Goal: Transaction & Acquisition: Book appointment/travel/reservation

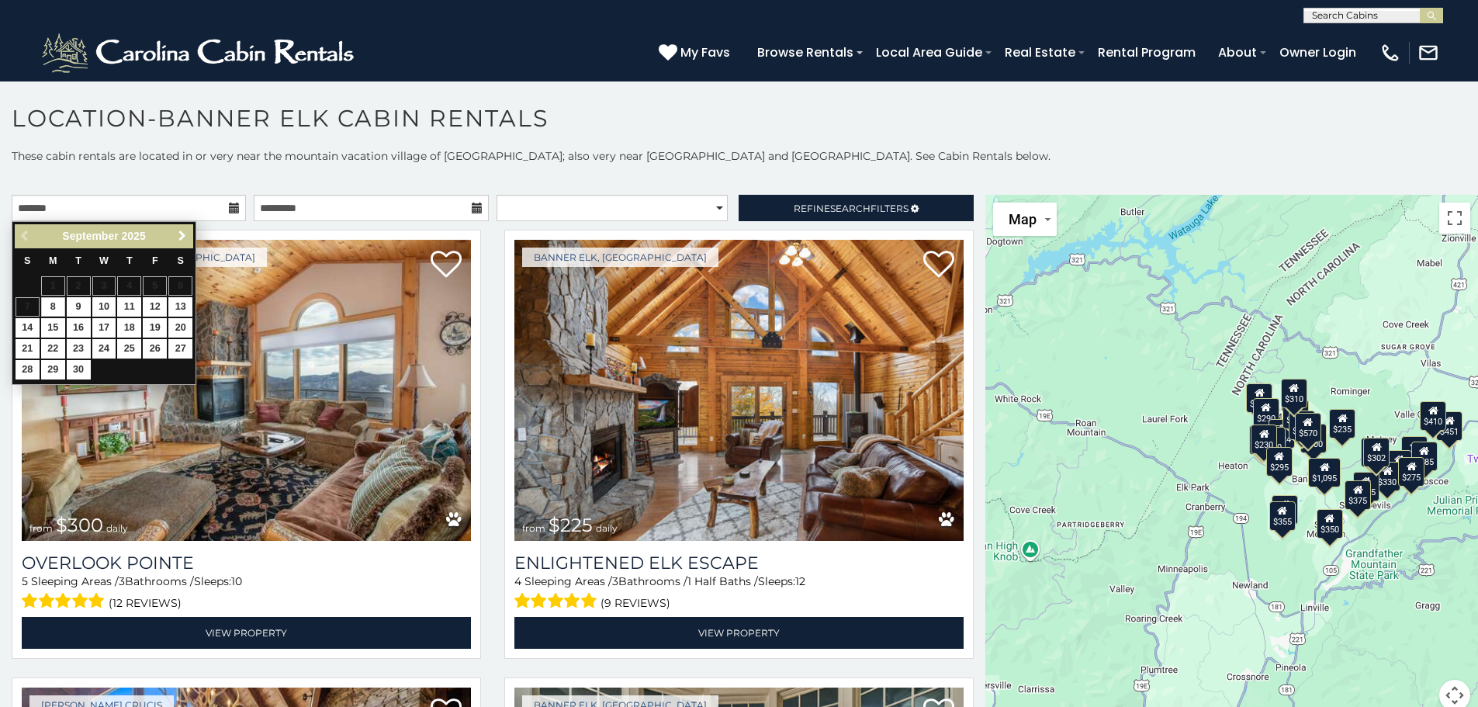
click at [185, 236] on span "Next" at bounding box center [182, 236] width 12 height 12
click at [182, 287] on link "4" at bounding box center [180, 285] width 24 height 19
type input "**********"
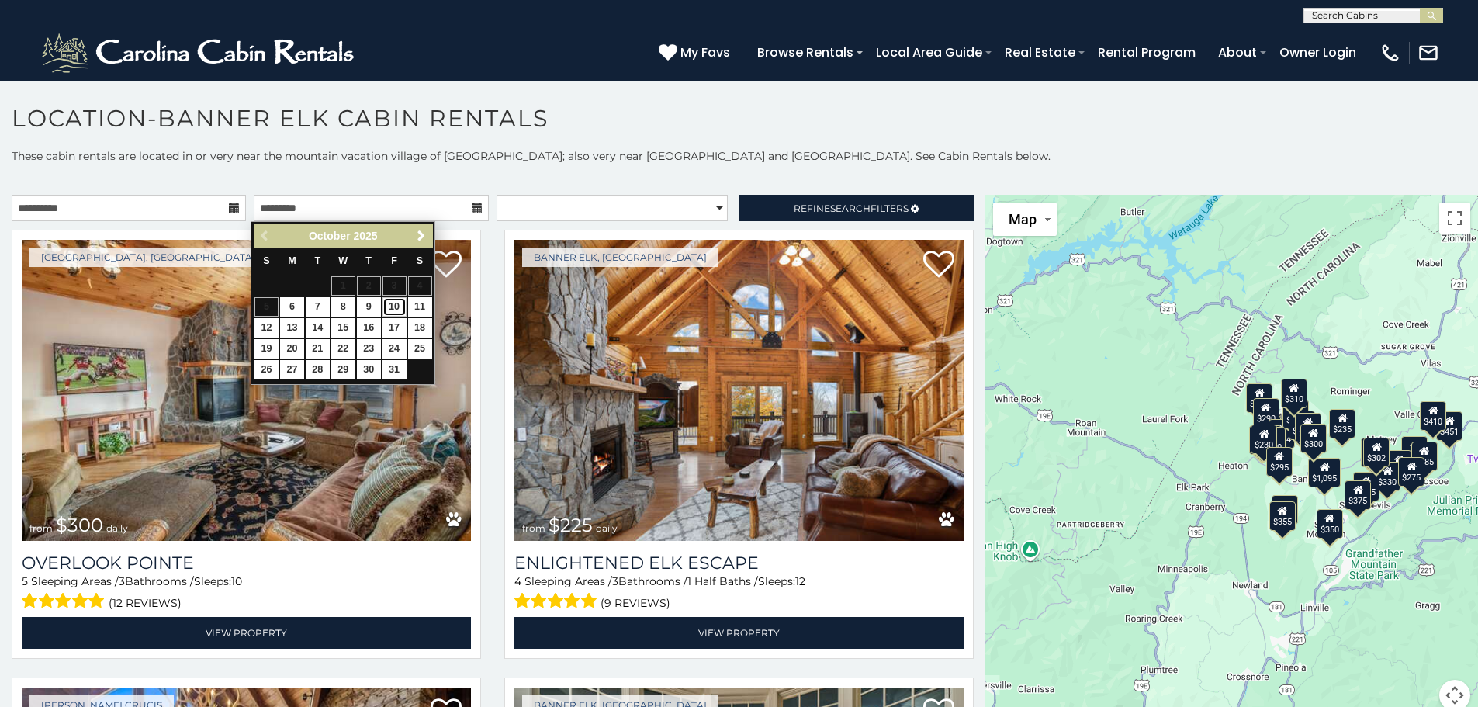
click at [390, 307] on link "10" at bounding box center [394, 306] width 24 height 19
type input "**********"
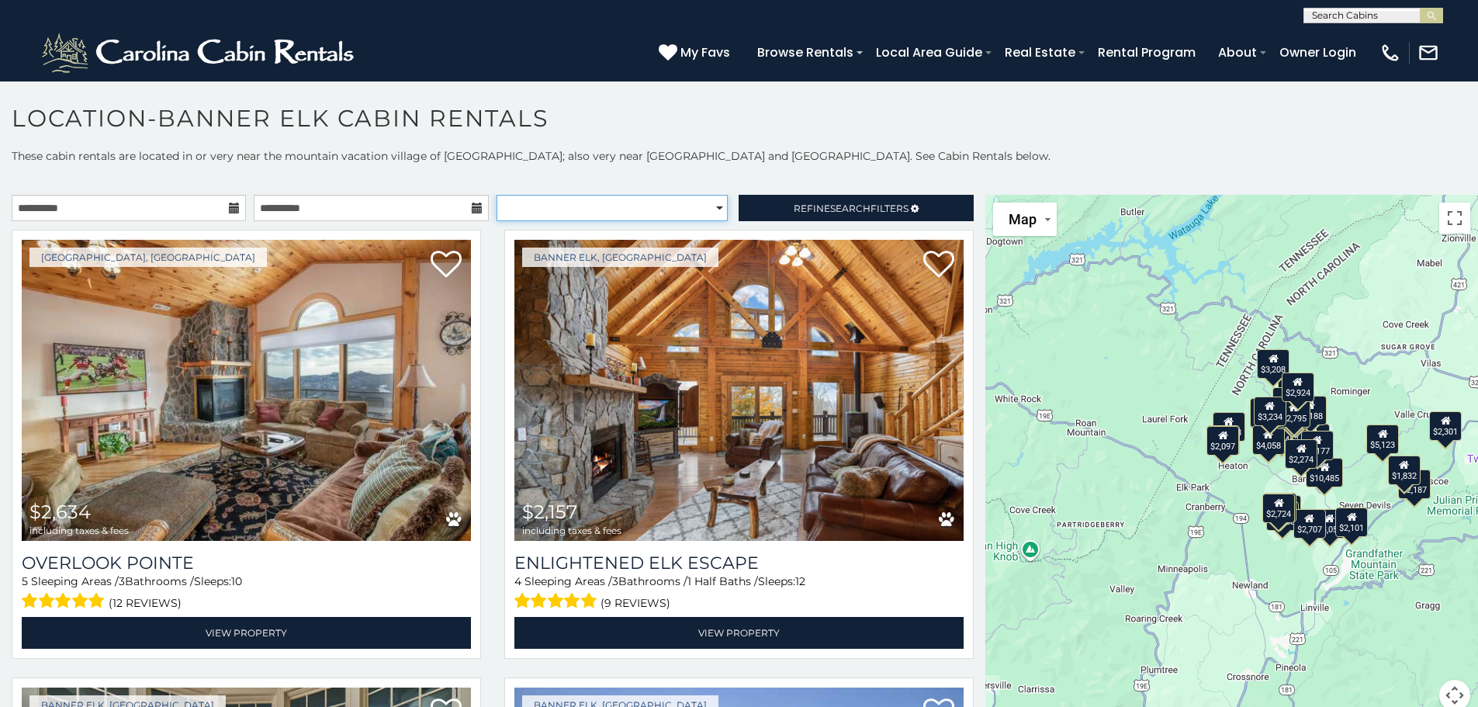
click at [708, 207] on select "**********" at bounding box center [612, 208] width 231 height 26
select select "*********"
click at [497, 195] on select "**********" at bounding box center [612, 208] width 231 height 26
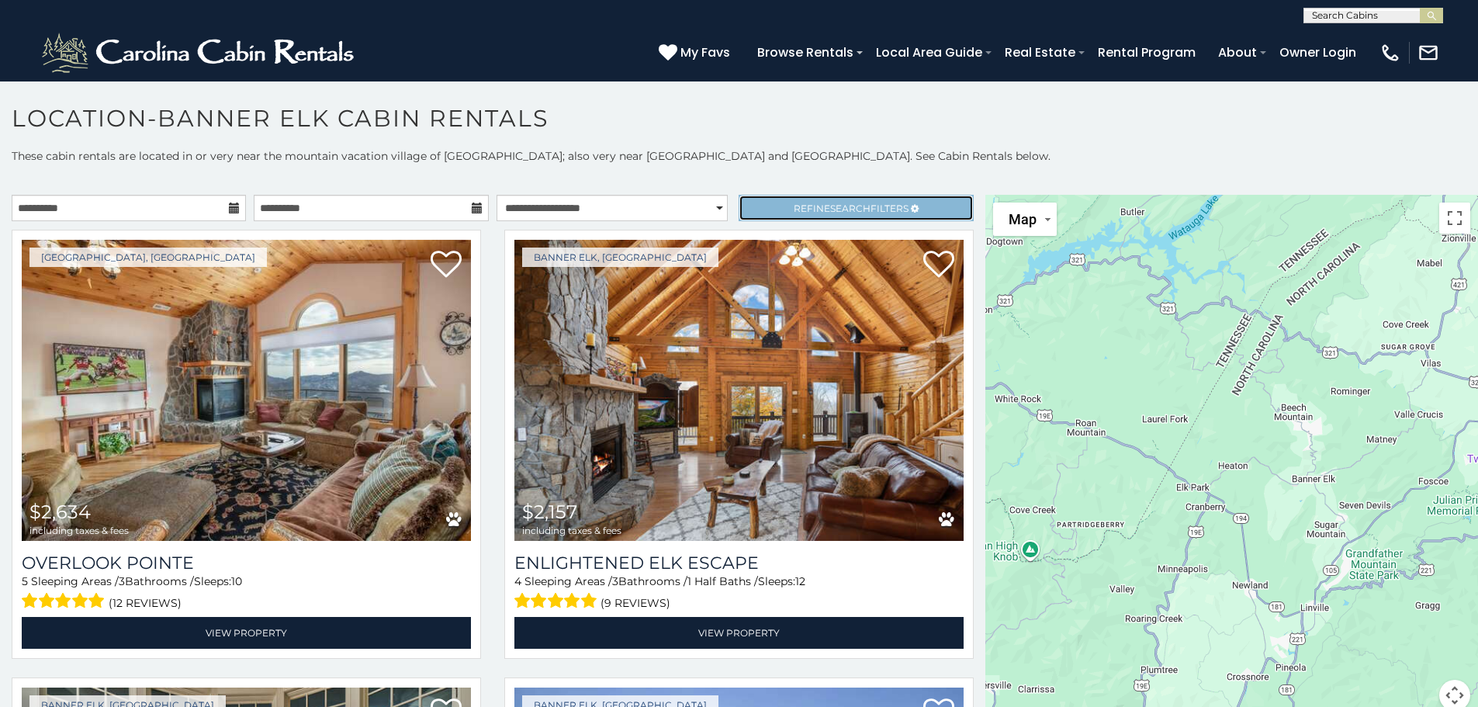
click at [833, 207] on span "Search" at bounding box center [850, 208] width 40 height 12
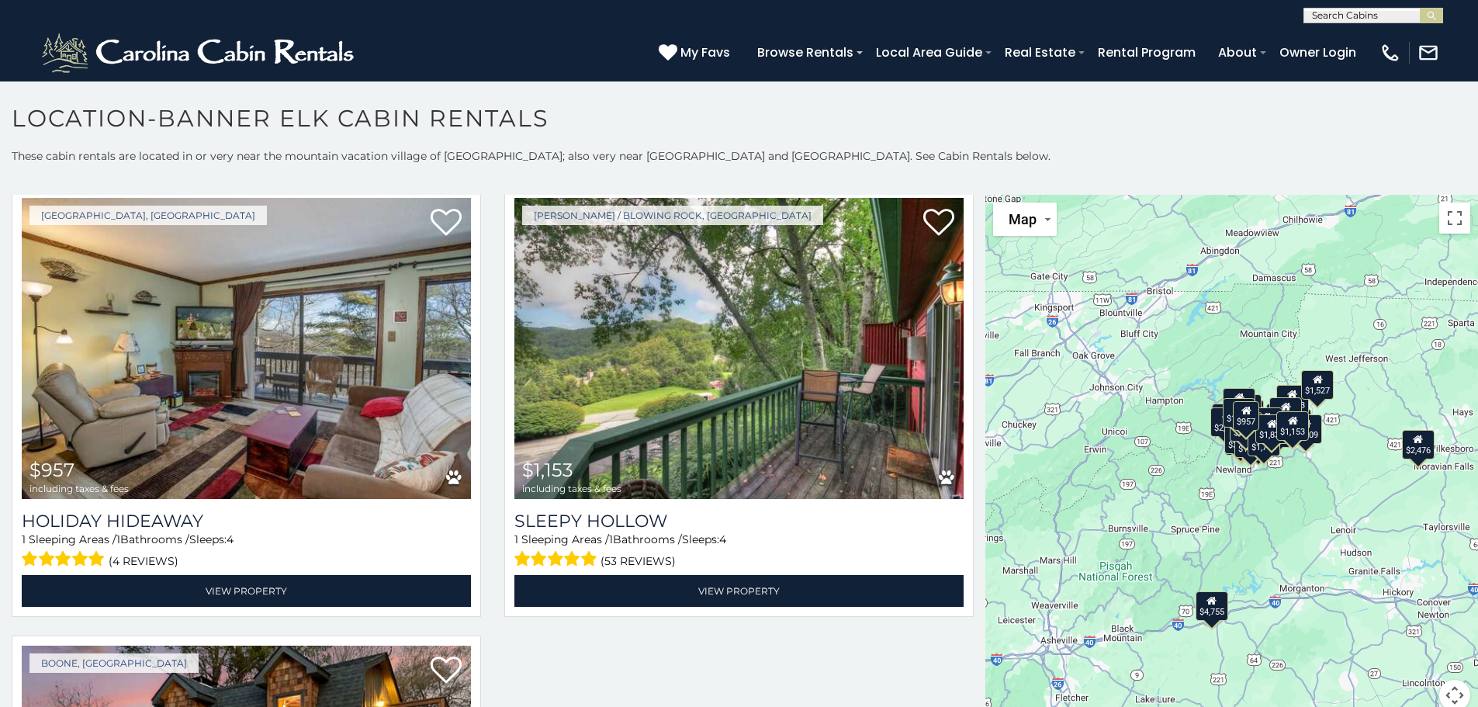
scroll to position [524, 0]
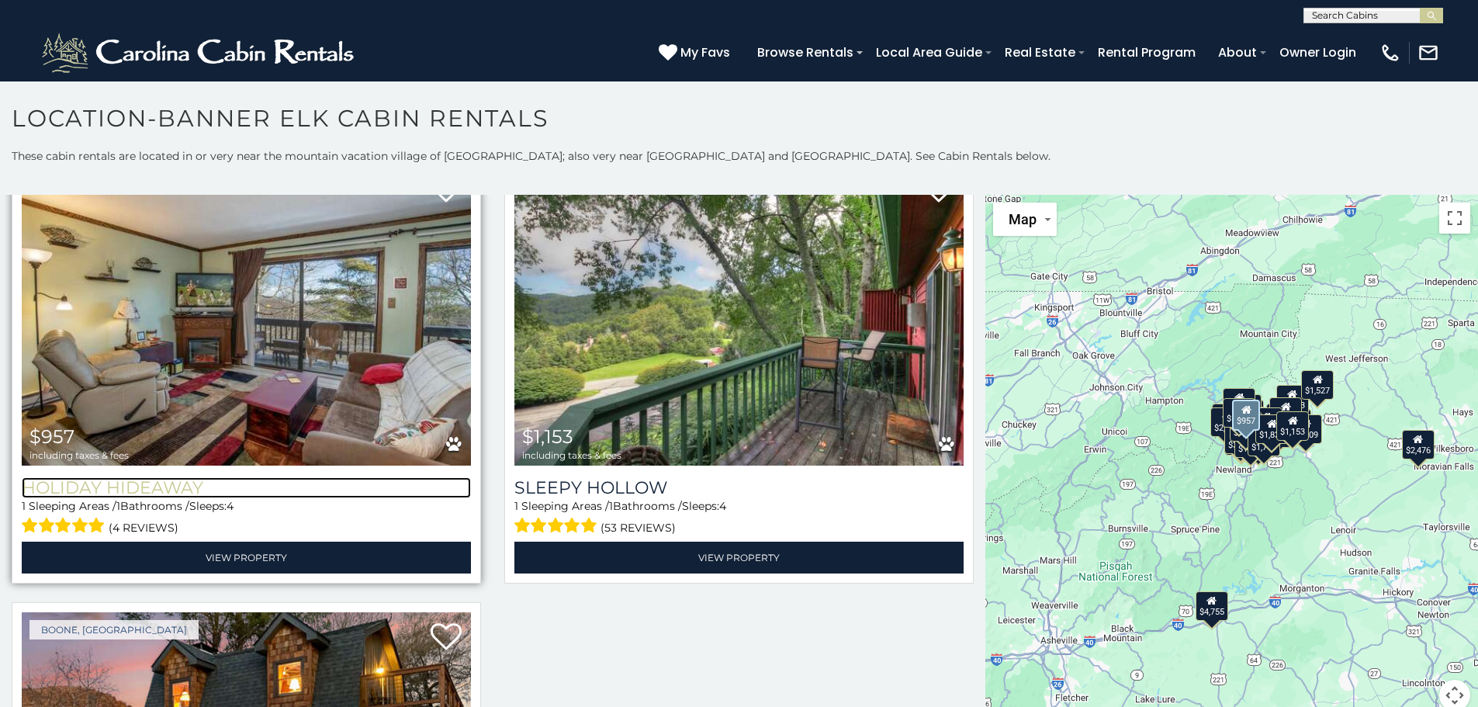
click at [136, 492] on h3 "Holiday Hideaway" at bounding box center [246, 487] width 449 height 21
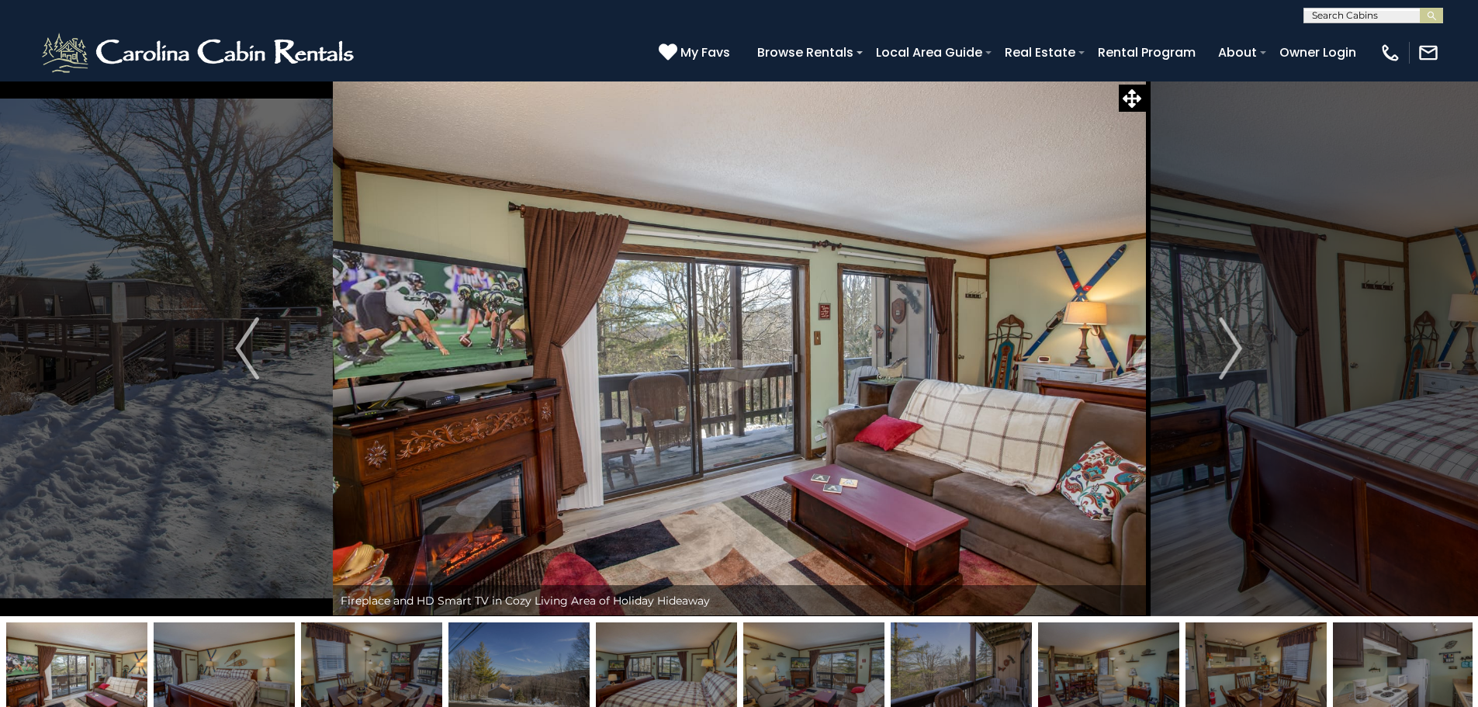
click at [510, 360] on img at bounding box center [739, 348] width 813 height 535
click at [1230, 357] on img "Next" at bounding box center [1230, 348] width 23 height 62
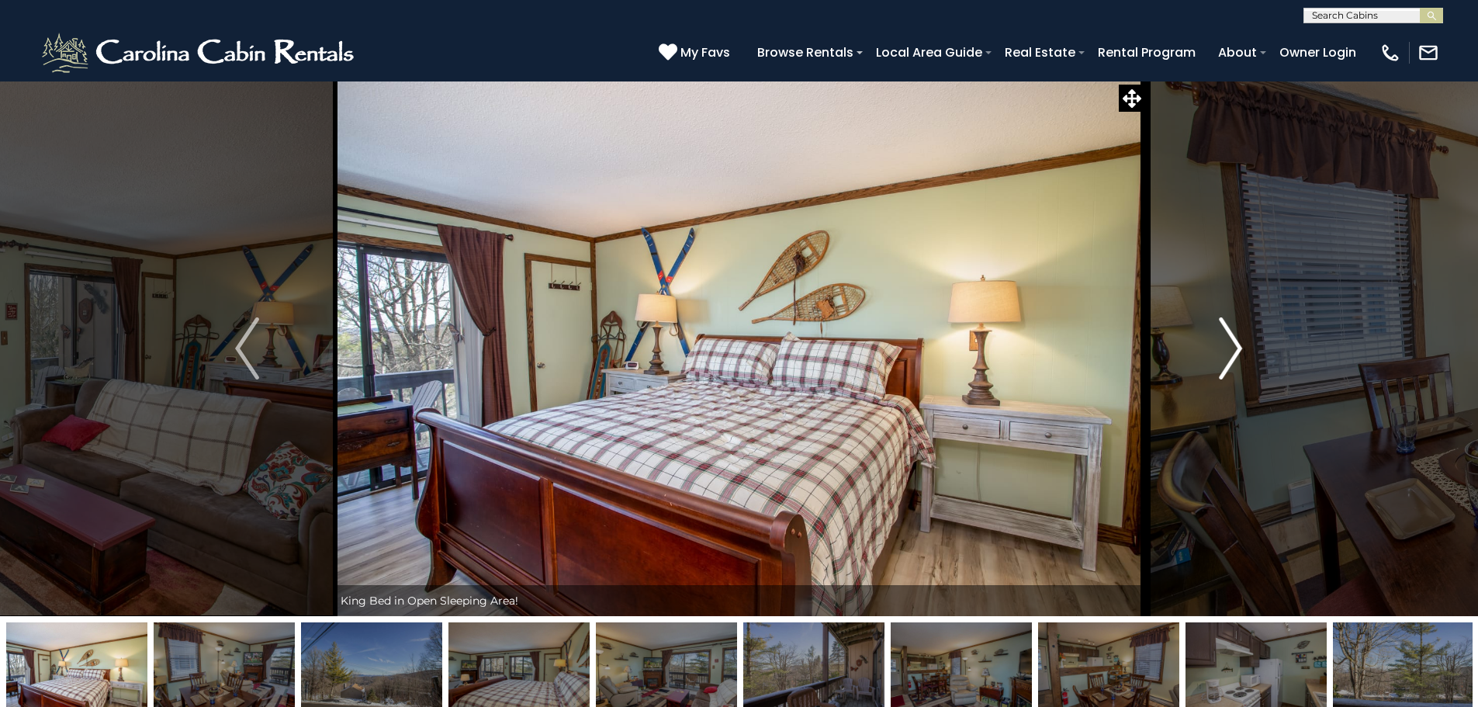
click at [1230, 357] on img "Next" at bounding box center [1230, 348] width 23 height 62
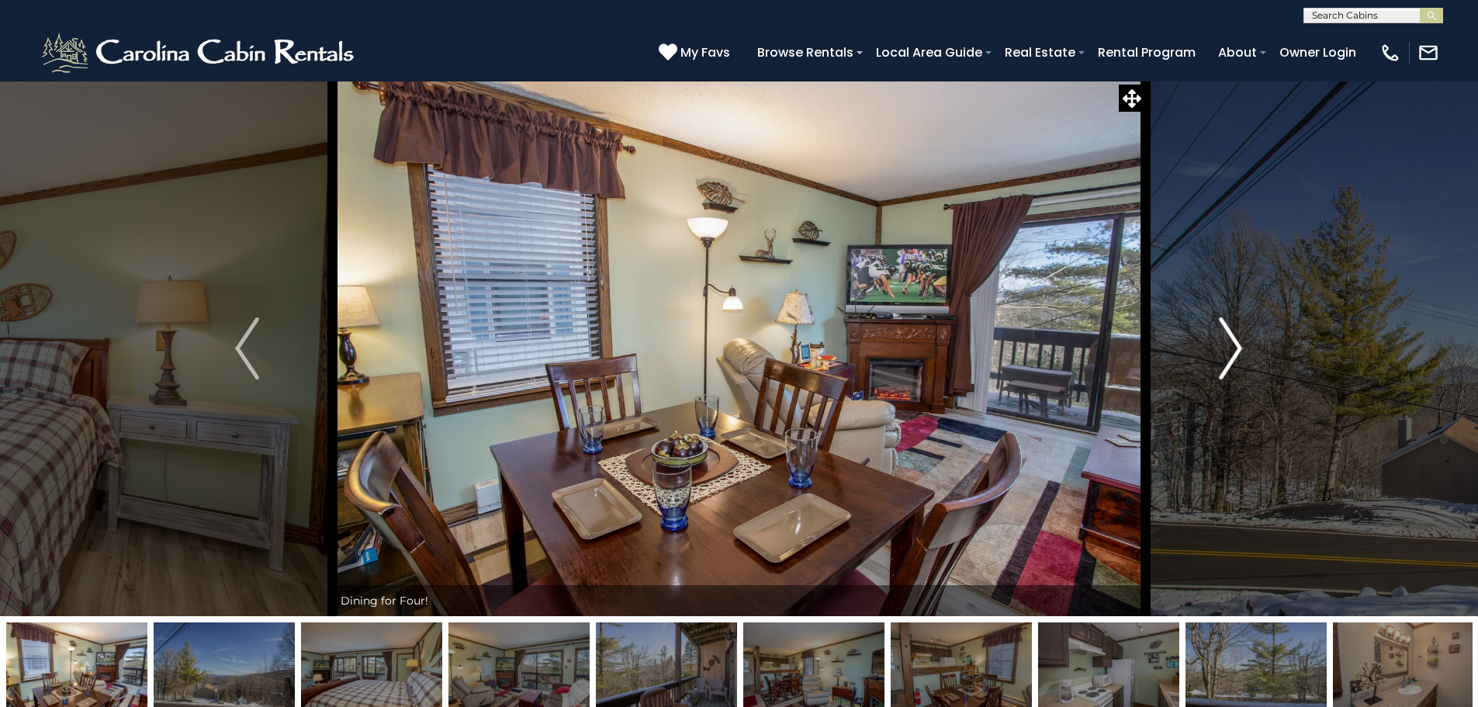
click at [1230, 357] on img "Next" at bounding box center [1230, 348] width 23 height 62
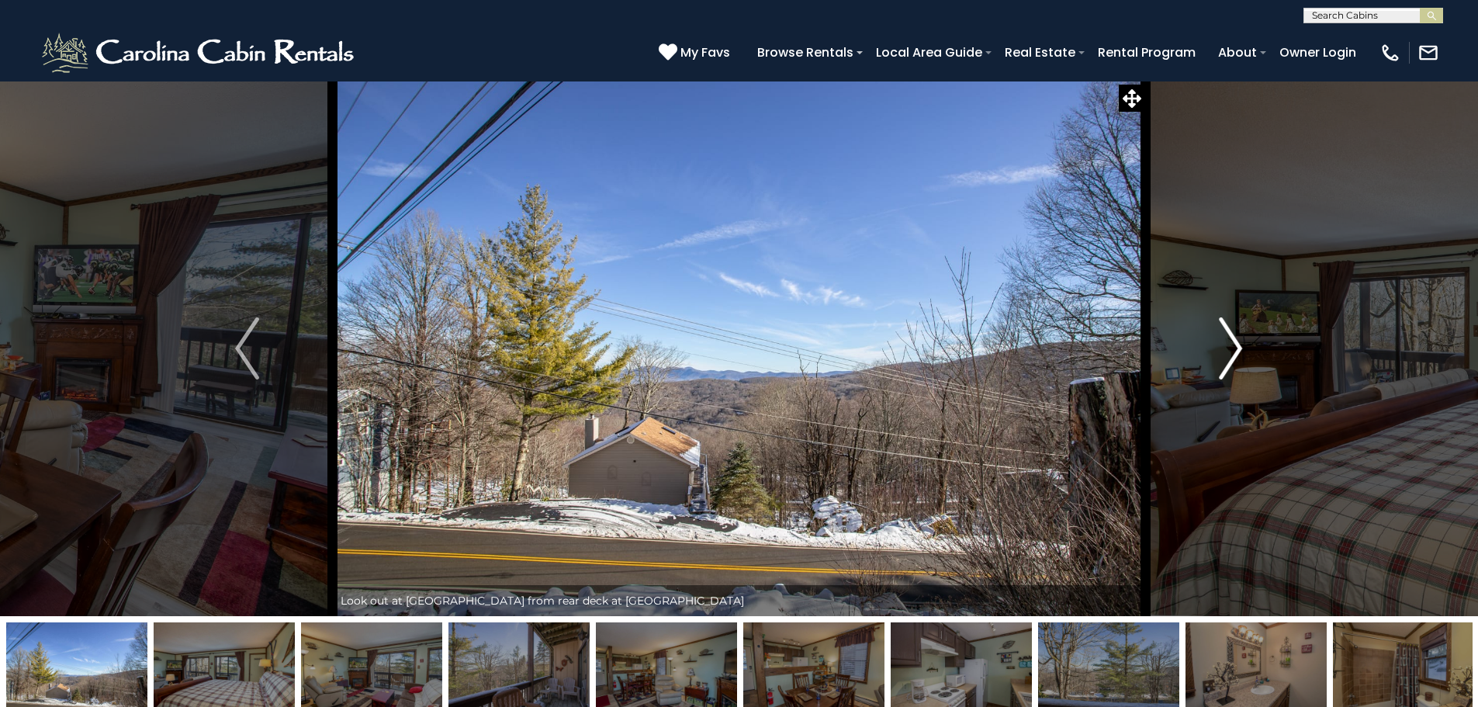
click at [1230, 357] on img "Next" at bounding box center [1230, 348] width 23 height 62
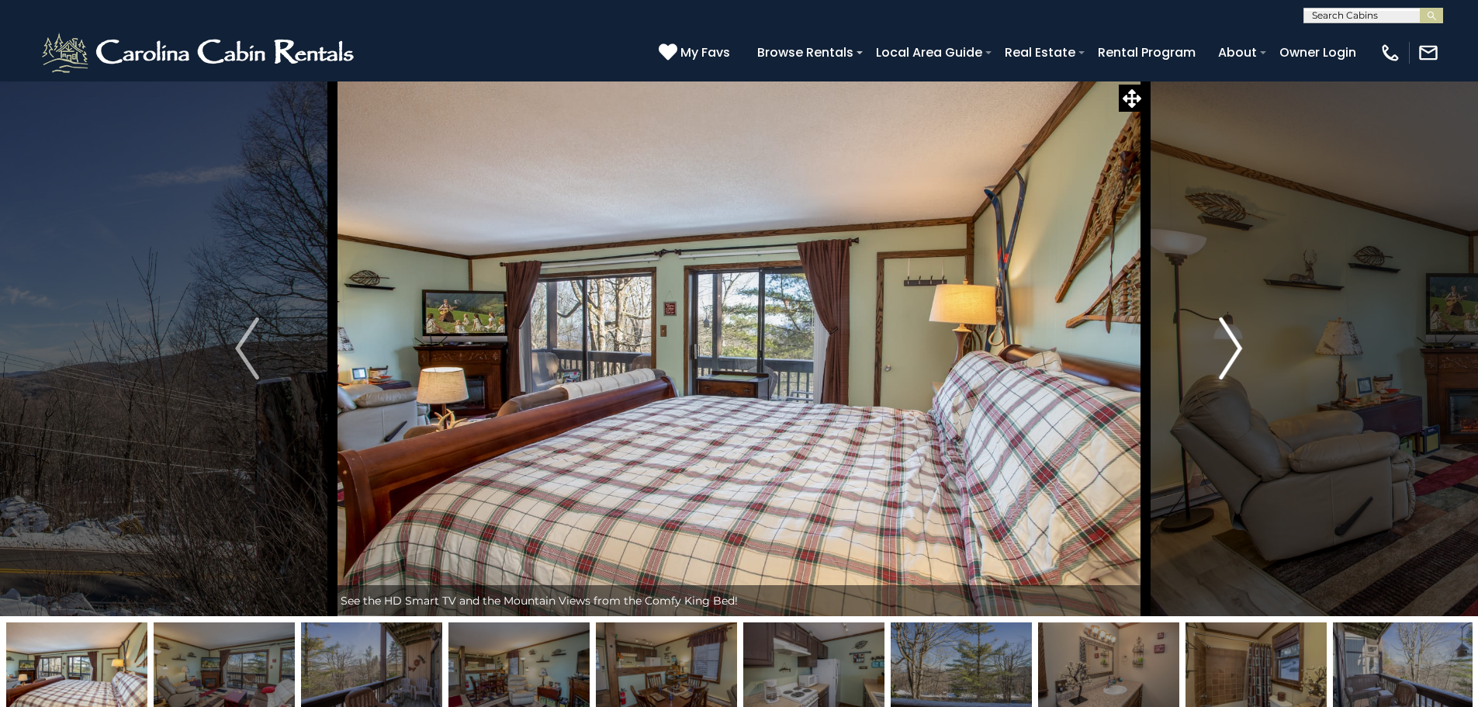
click at [1230, 357] on img "Next" at bounding box center [1230, 348] width 23 height 62
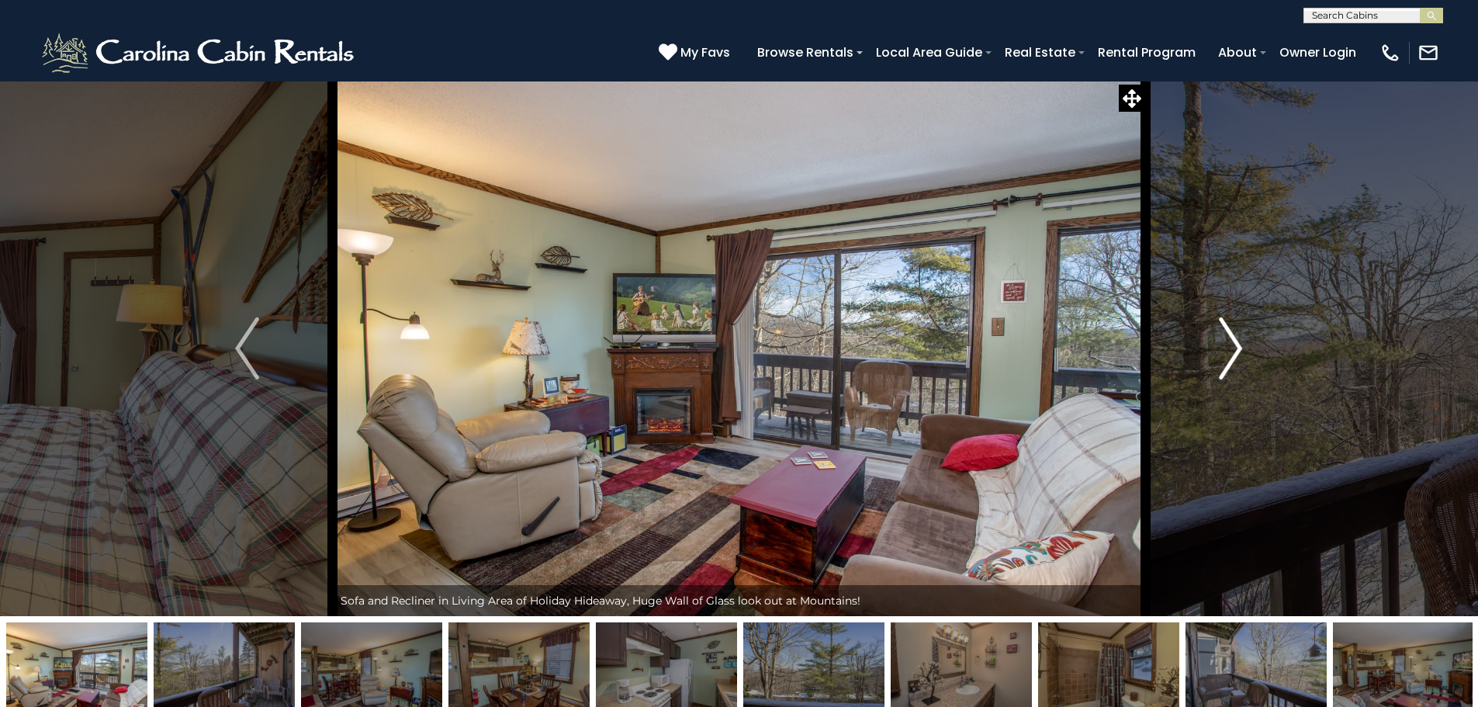
click at [1230, 357] on img "Next" at bounding box center [1230, 348] width 23 height 62
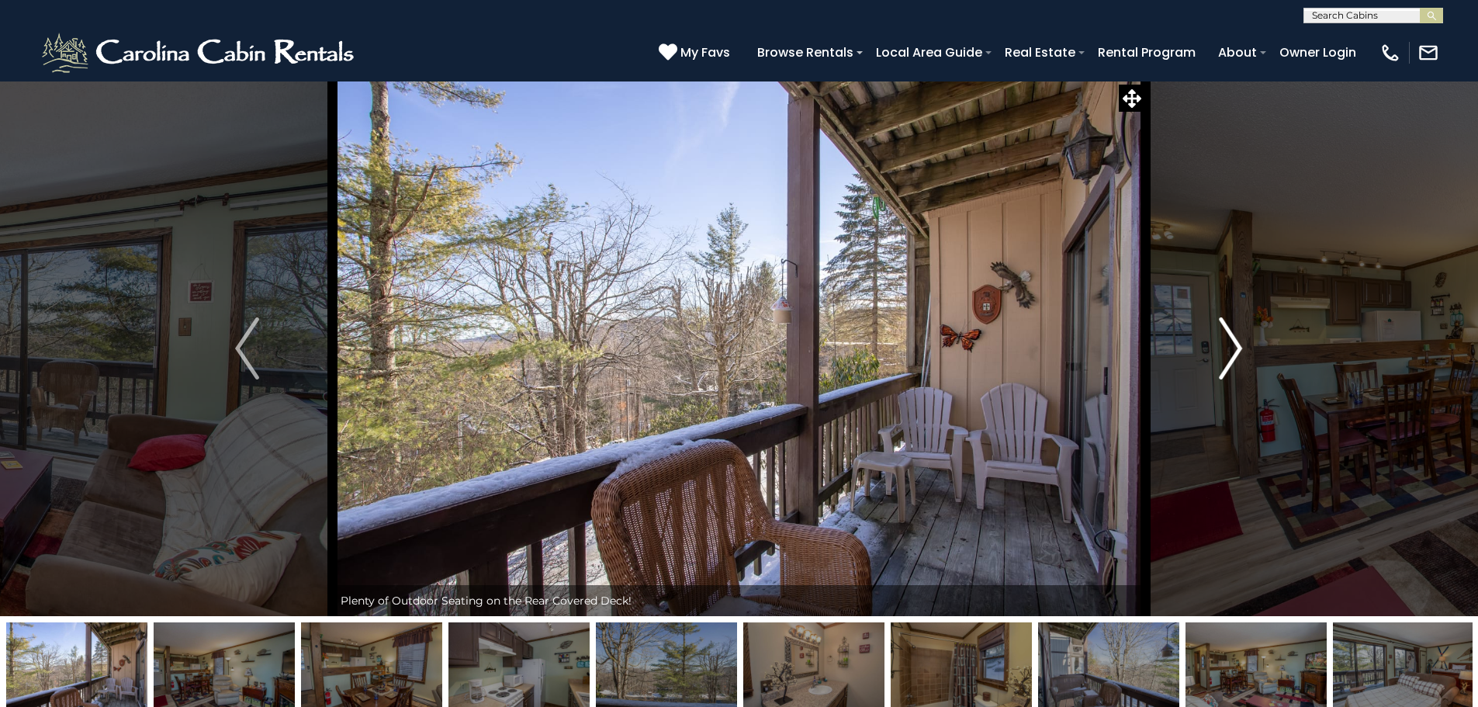
click at [1230, 357] on img "Next" at bounding box center [1230, 348] width 23 height 62
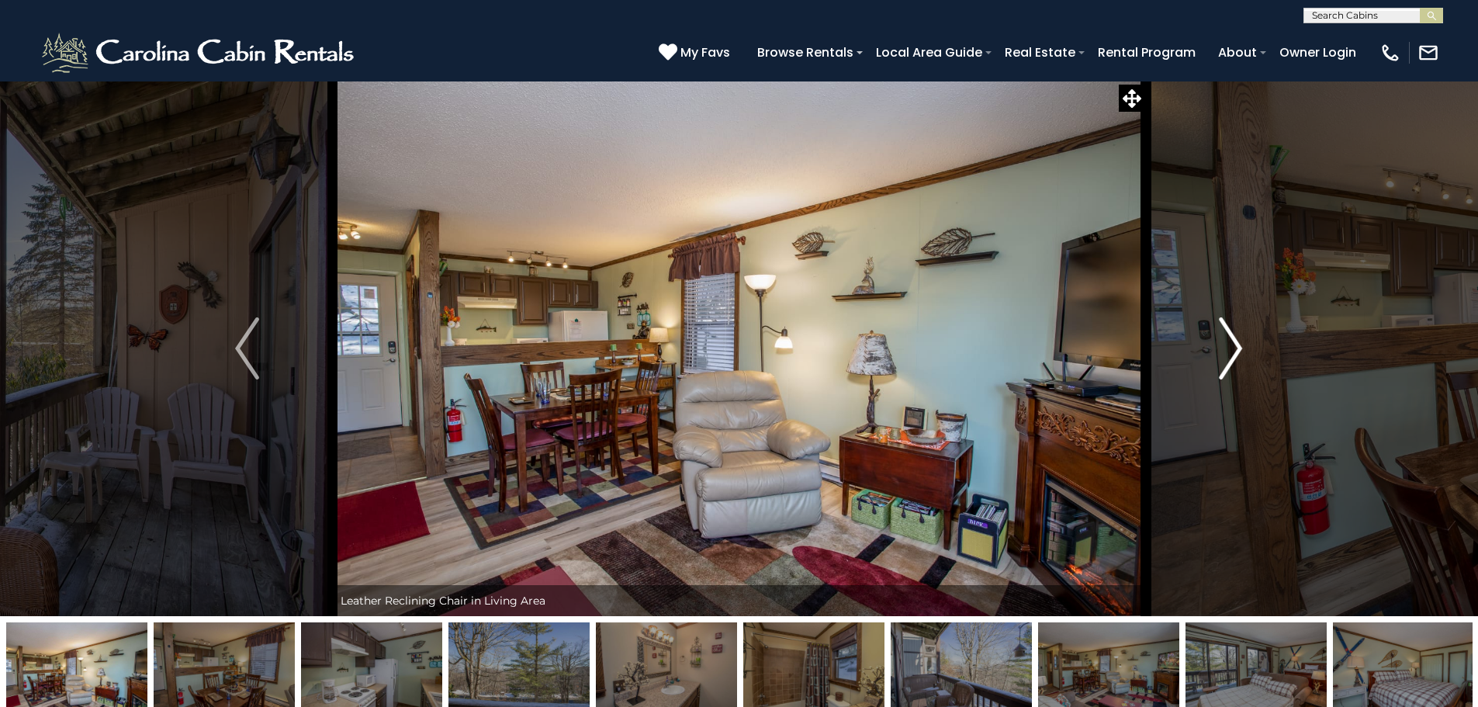
click at [1235, 356] on img "Next" at bounding box center [1230, 348] width 23 height 62
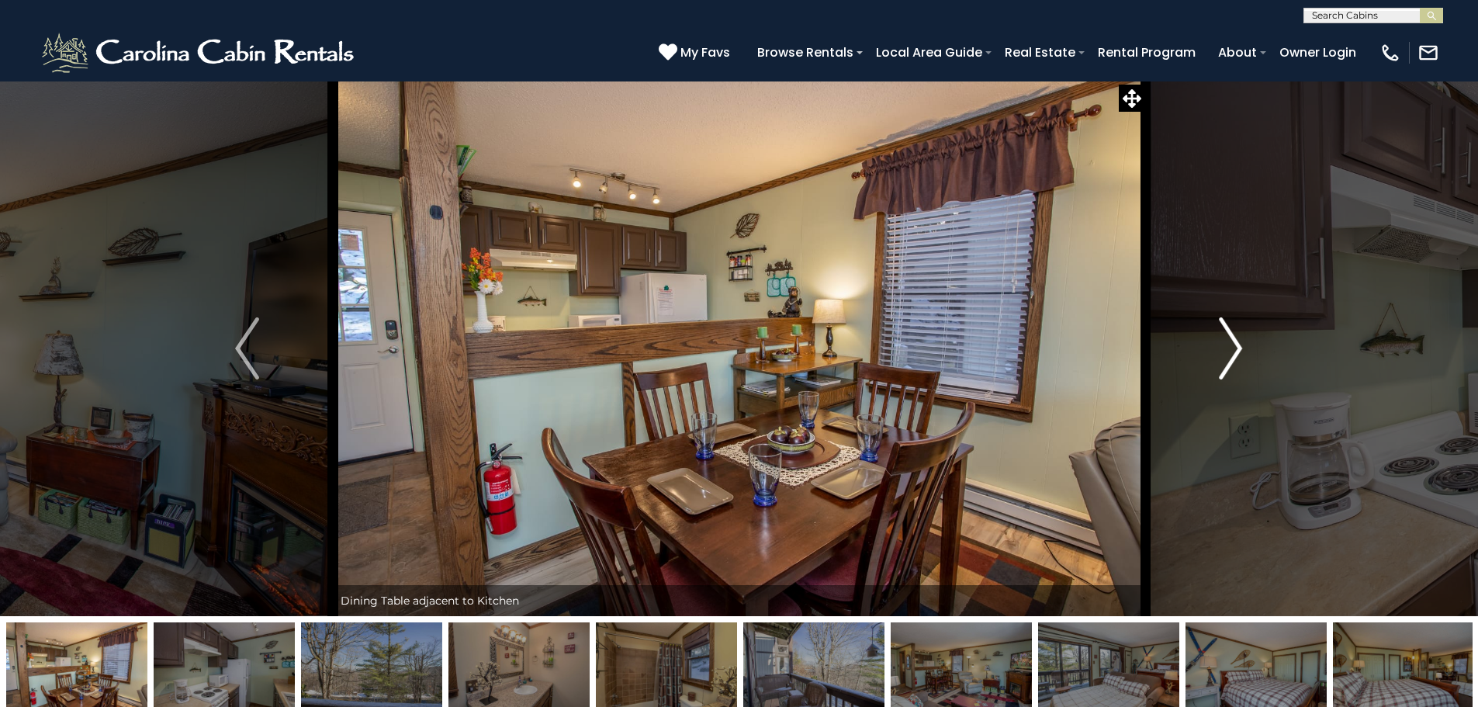
click at [1235, 356] on img "Next" at bounding box center [1230, 348] width 23 height 62
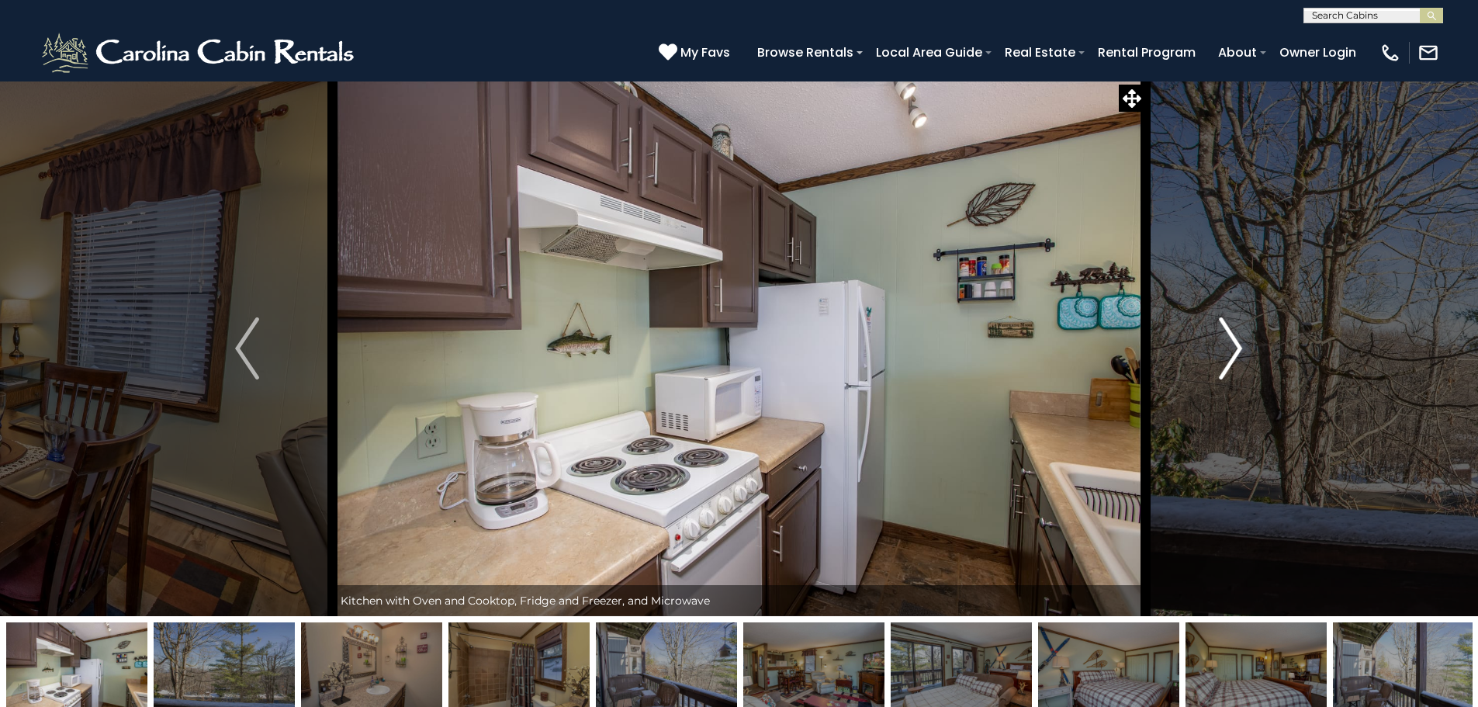
click at [1235, 356] on img "Next" at bounding box center [1230, 348] width 23 height 62
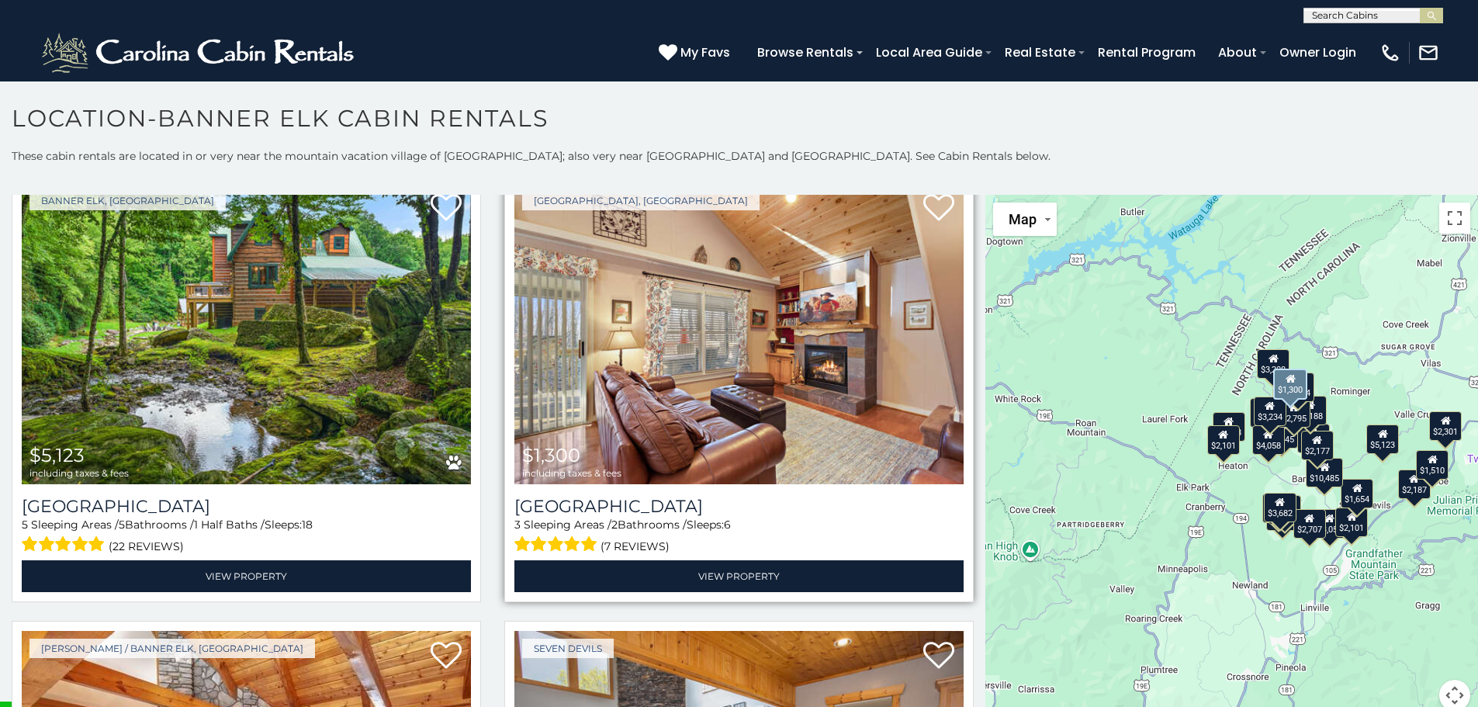
scroll to position [5857, 0]
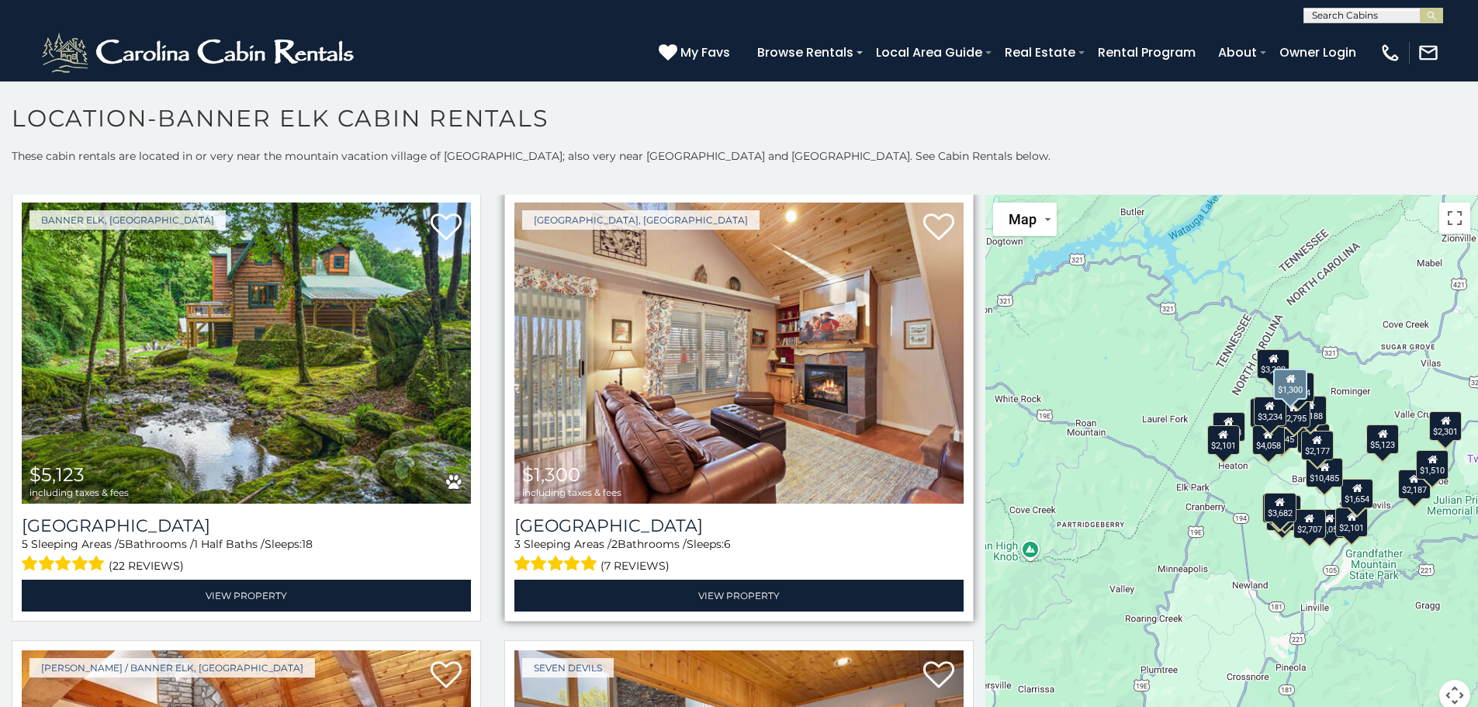
click at [714, 384] on img at bounding box center [738, 352] width 449 height 301
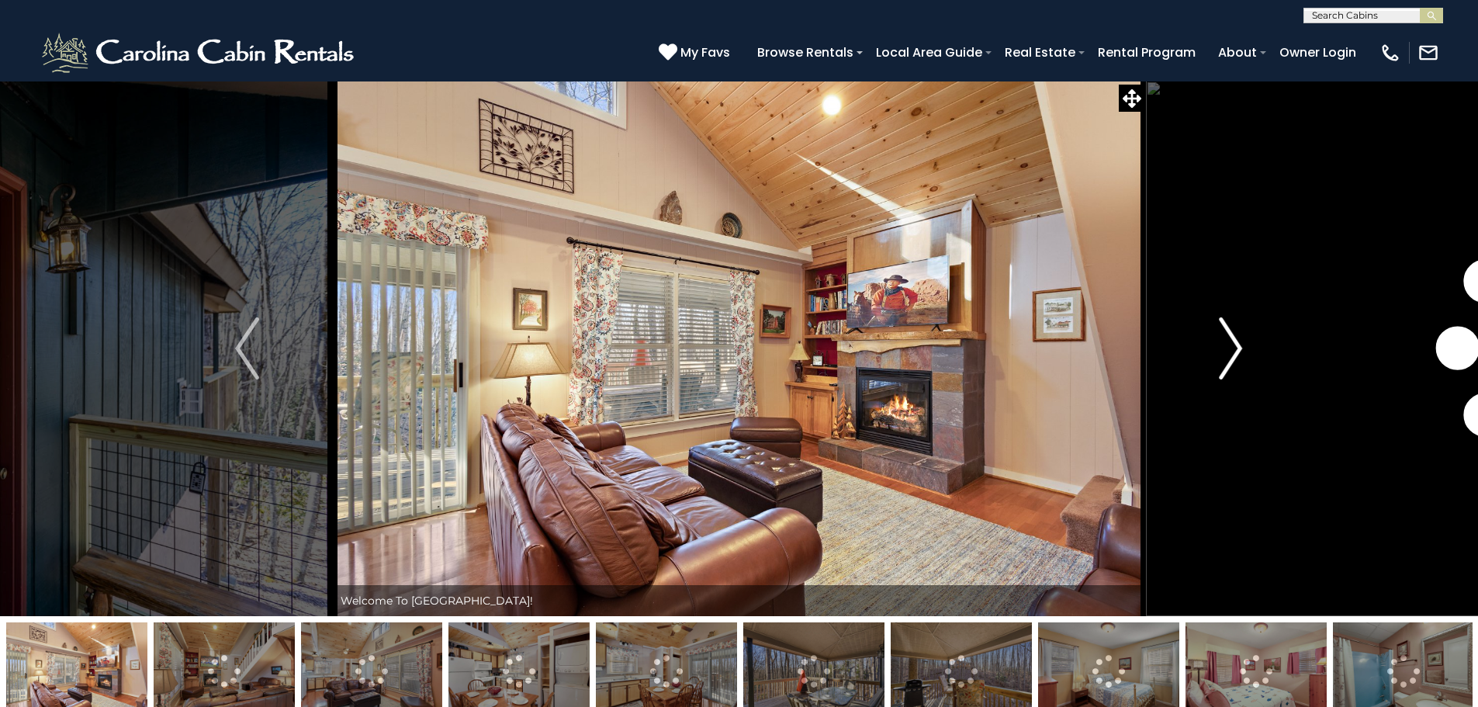
click at [1234, 355] on img "Next" at bounding box center [1230, 348] width 23 height 62
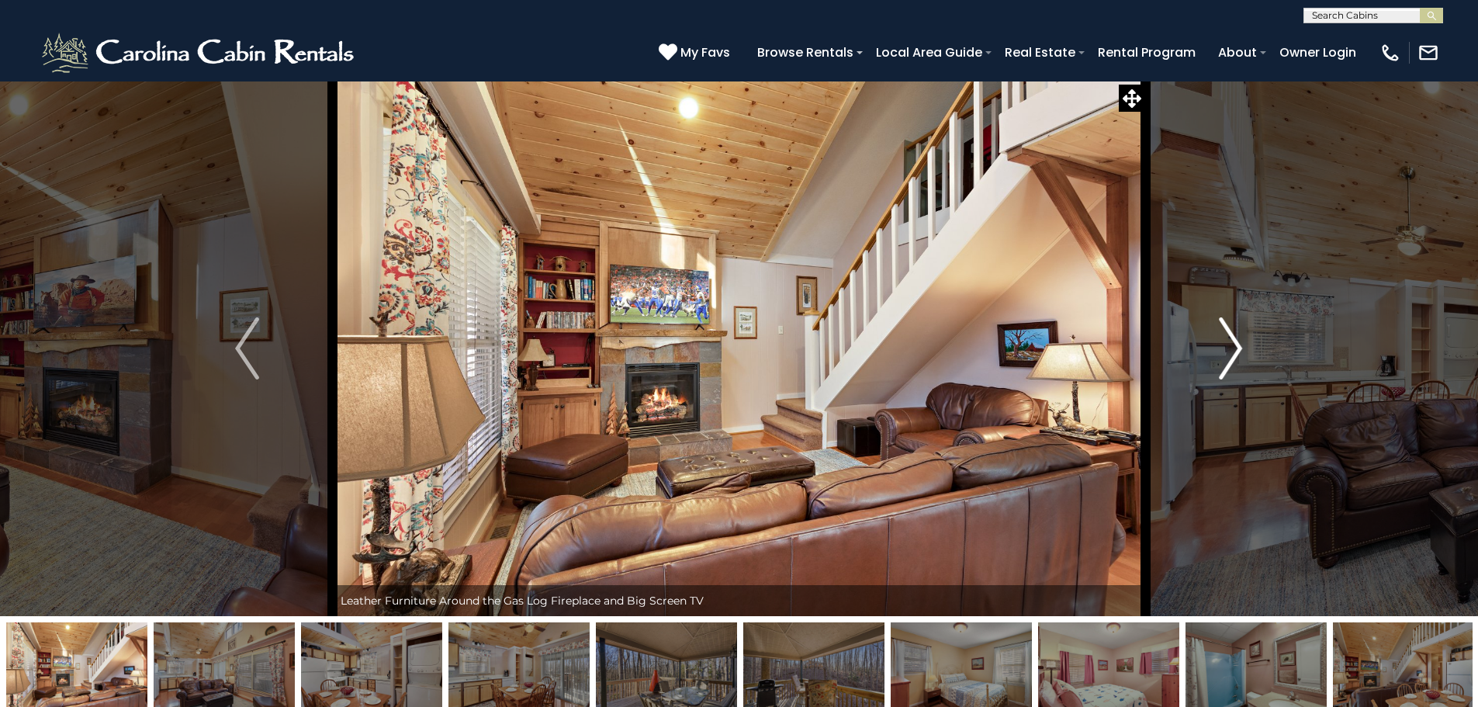
click at [1234, 355] on img "Next" at bounding box center [1230, 348] width 23 height 62
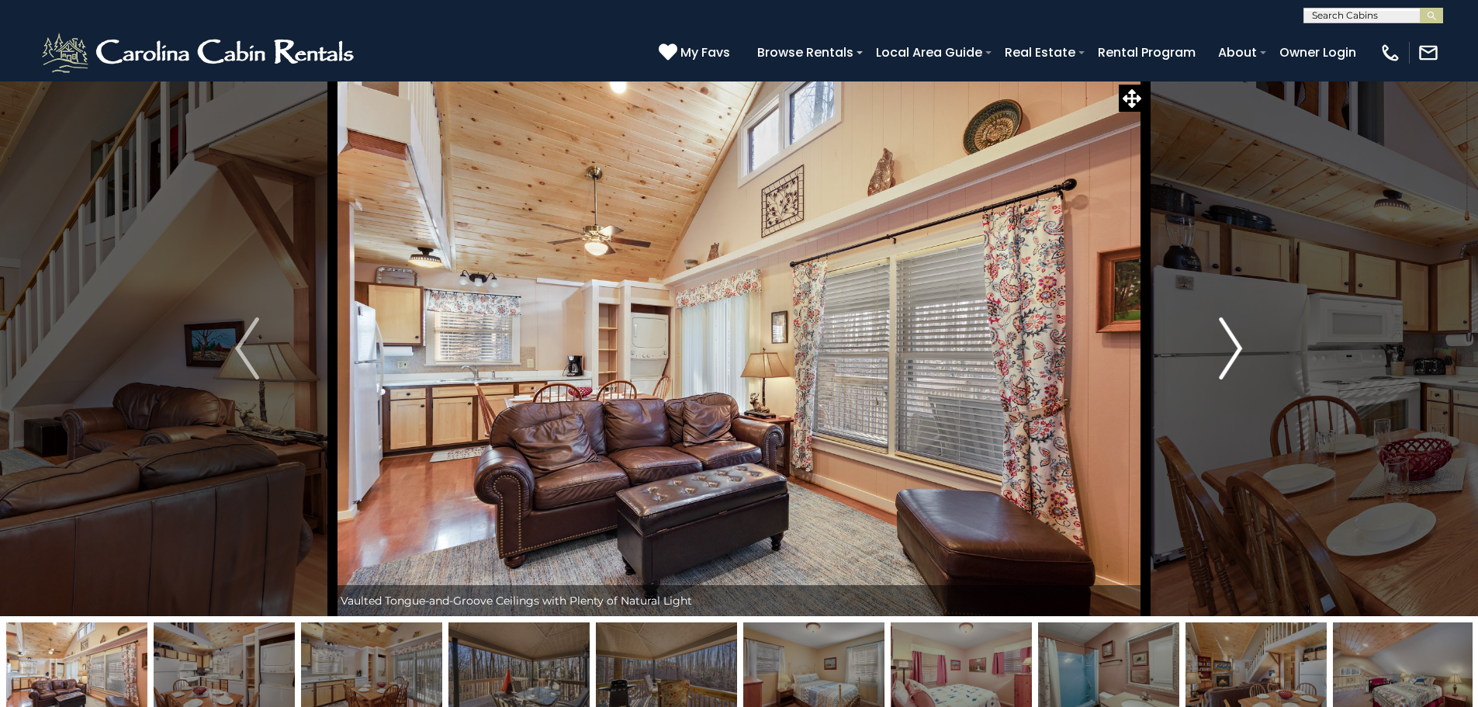
click at [1234, 355] on img "Next" at bounding box center [1230, 348] width 23 height 62
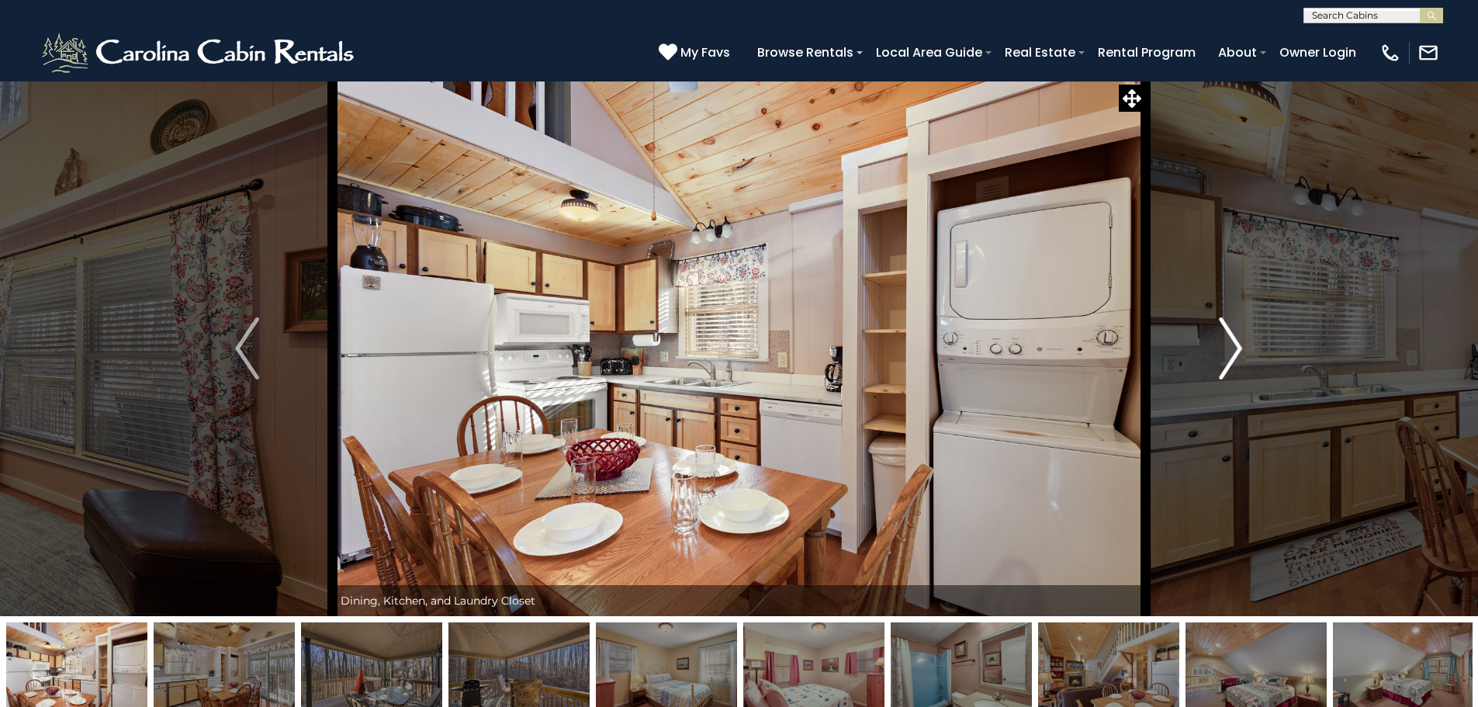
click at [1234, 355] on img "Next" at bounding box center [1230, 348] width 23 height 62
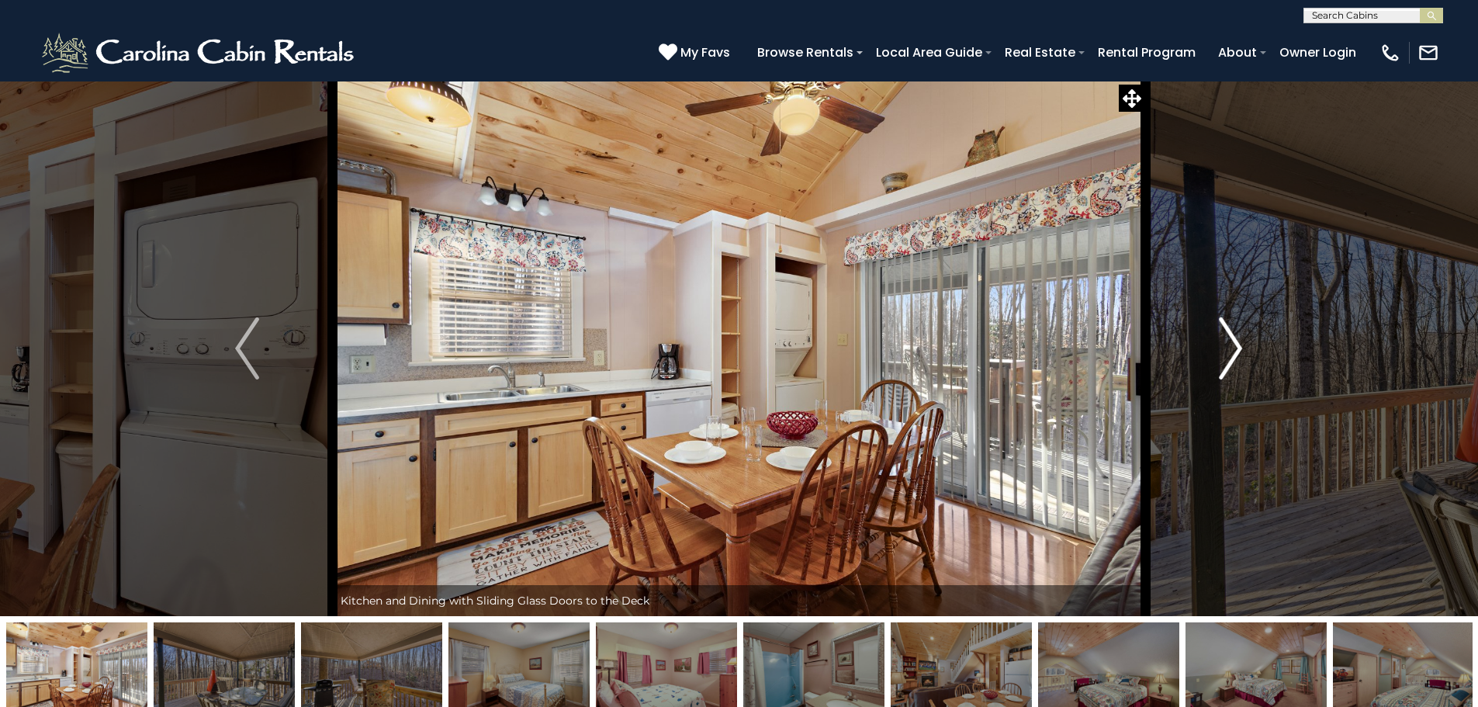
click at [1234, 355] on img "Next" at bounding box center [1230, 348] width 23 height 62
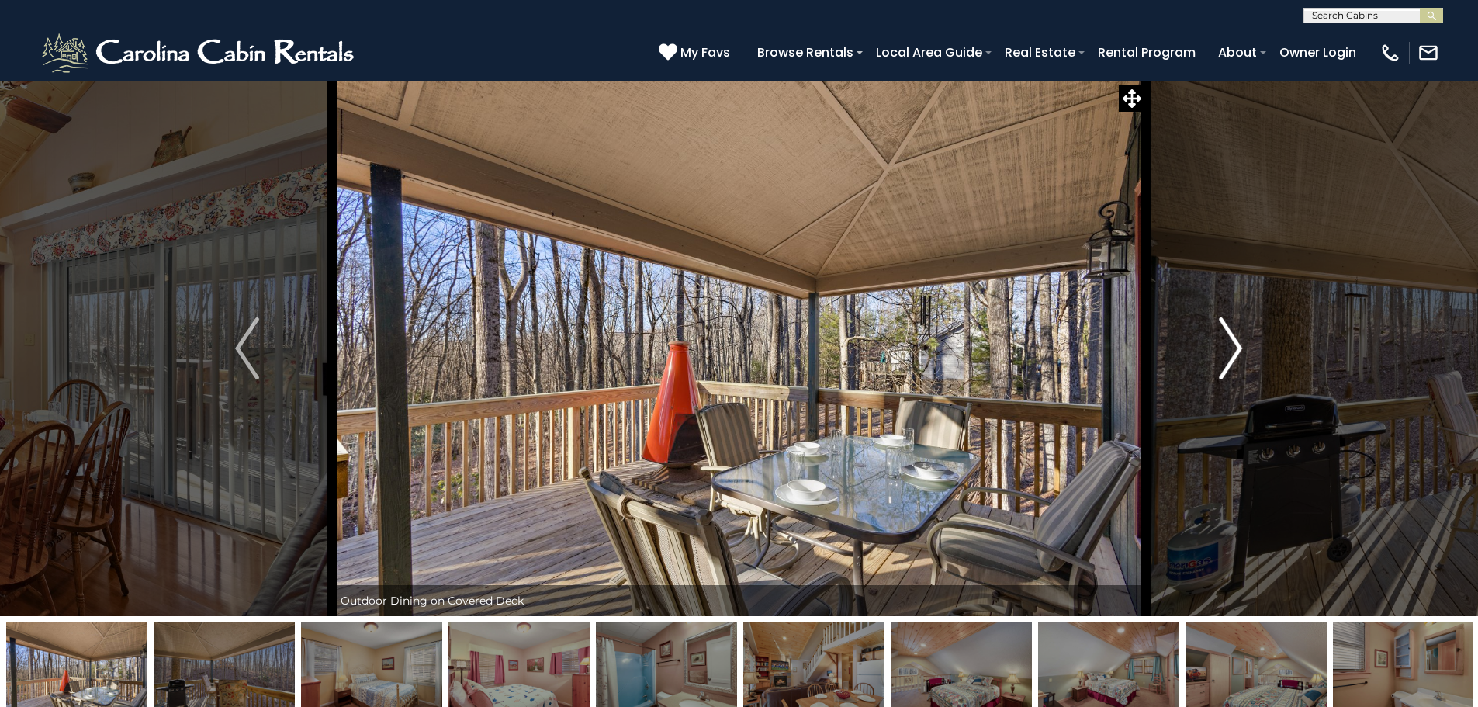
click at [1234, 355] on img "Next" at bounding box center [1230, 348] width 23 height 62
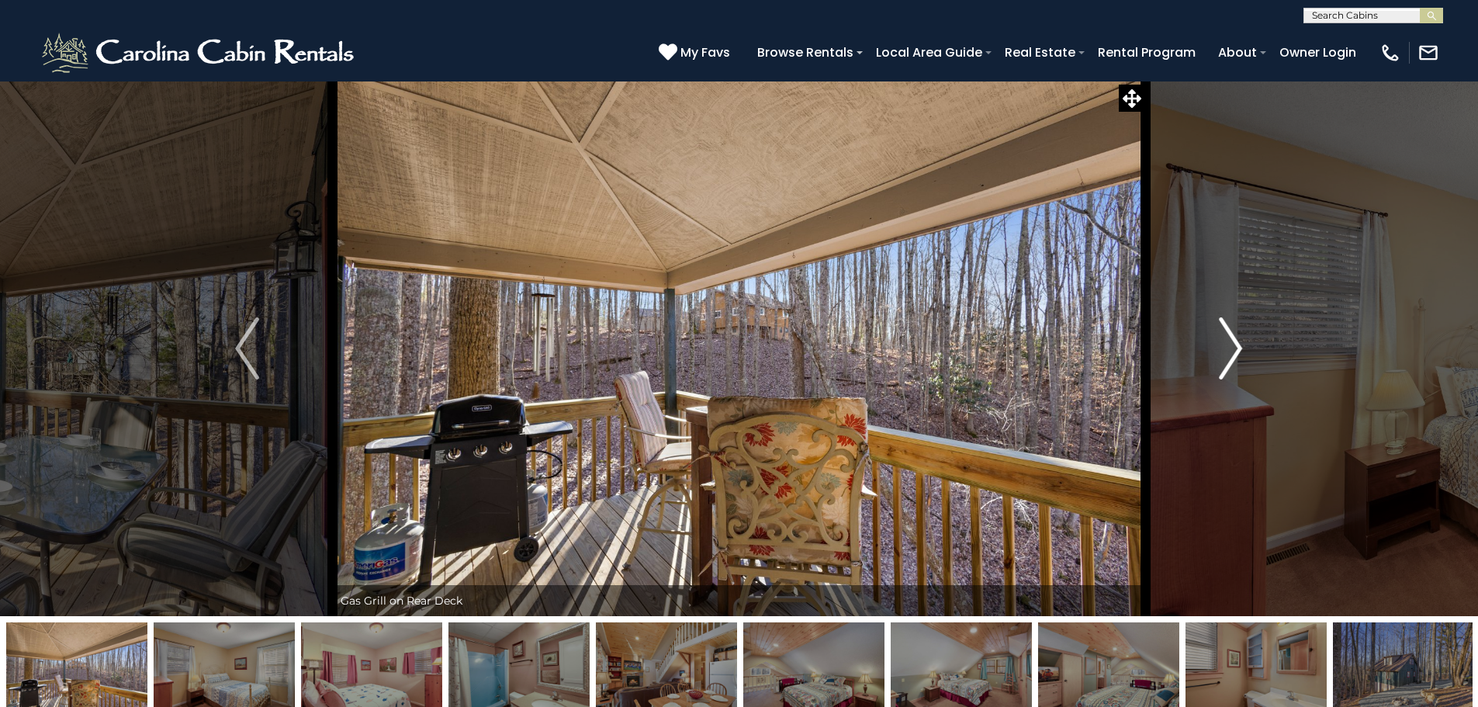
click at [1234, 355] on img "Next" at bounding box center [1230, 348] width 23 height 62
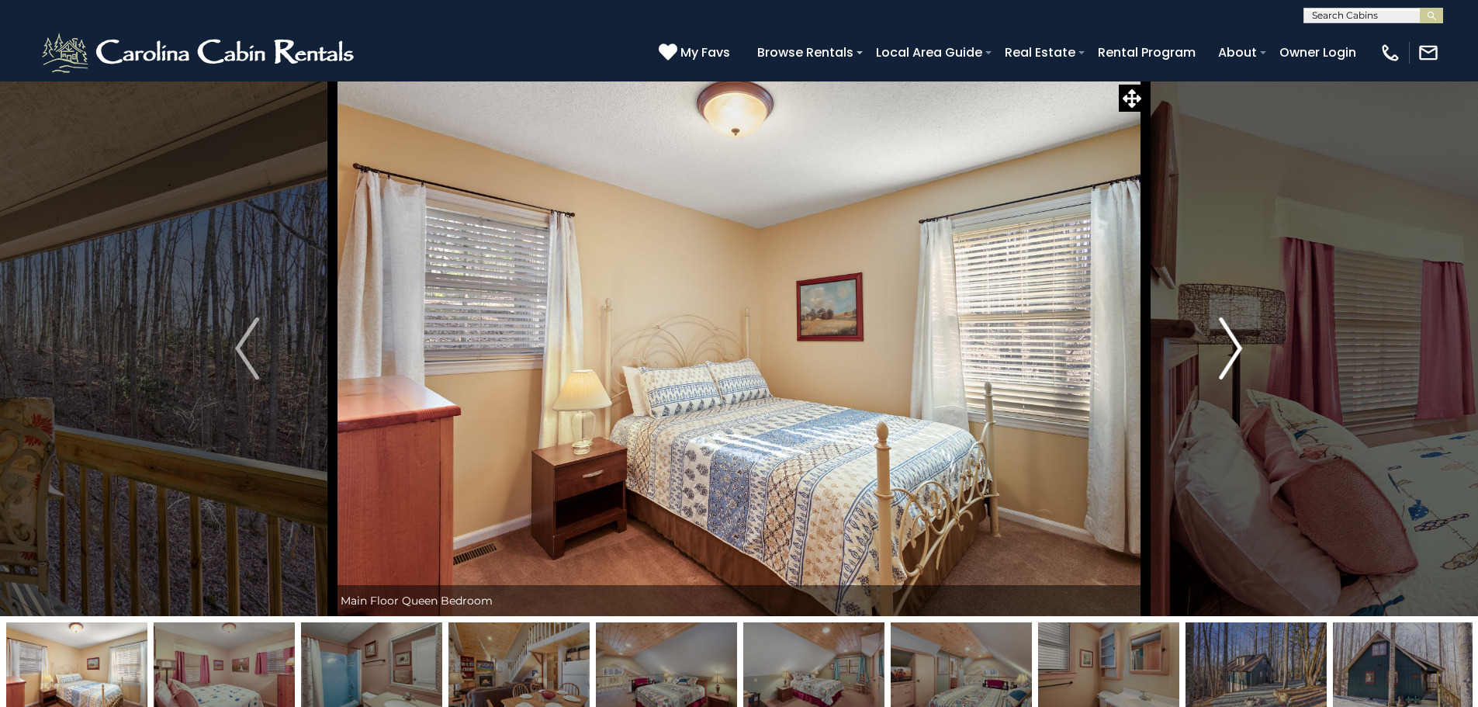
click at [1234, 355] on img "Next" at bounding box center [1230, 348] width 23 height 62
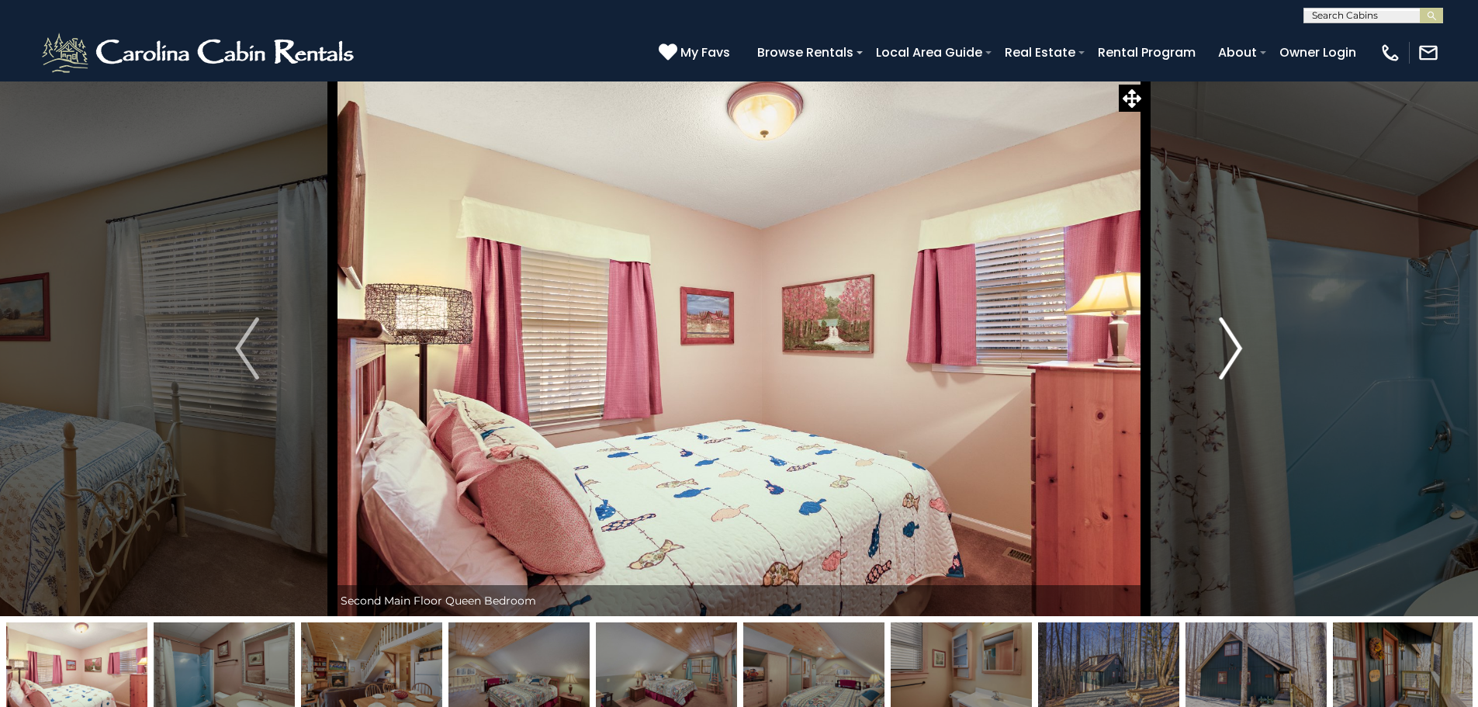
click at [1234, 355] on img "Next" at bounding box center [1230, 348] width 23 height 62
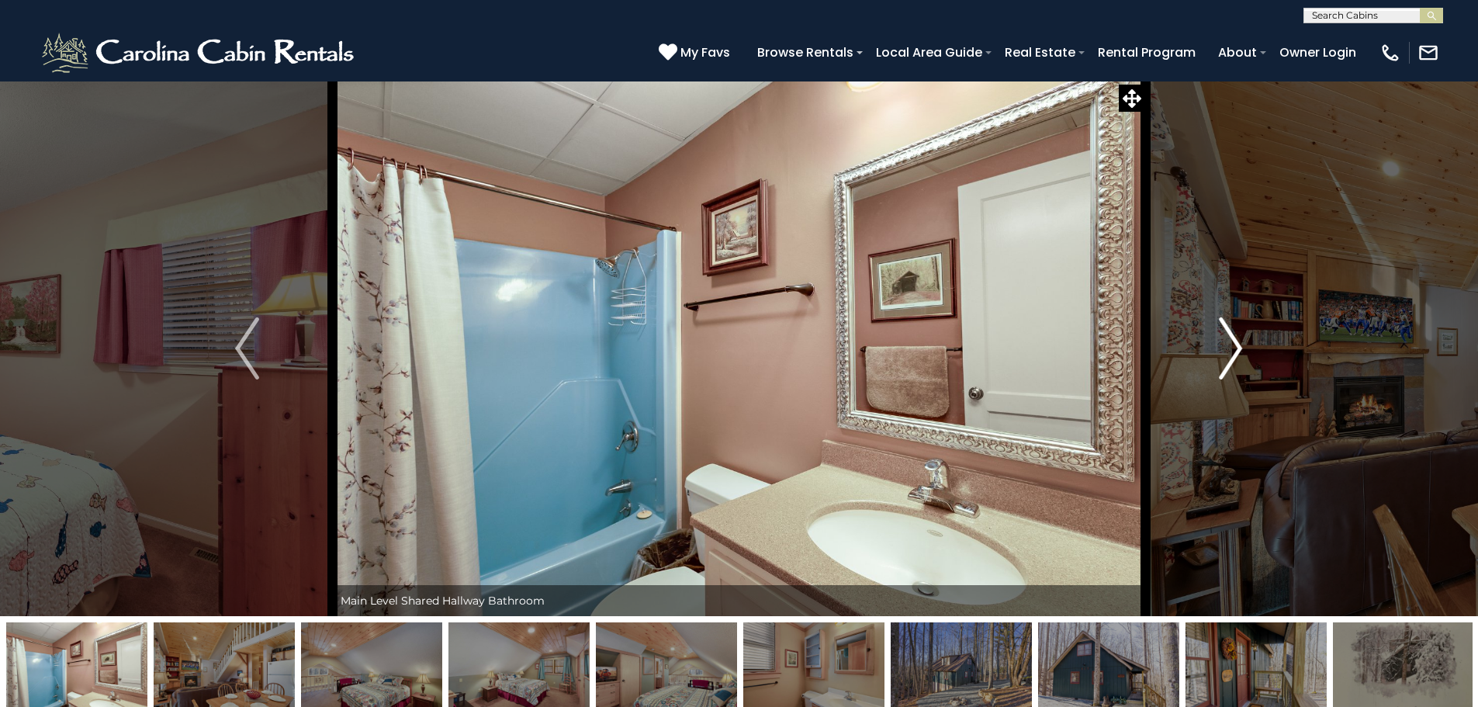
click at [1234, 355] on img "Next" at bounding box center [1230, 348] width 23 height 62
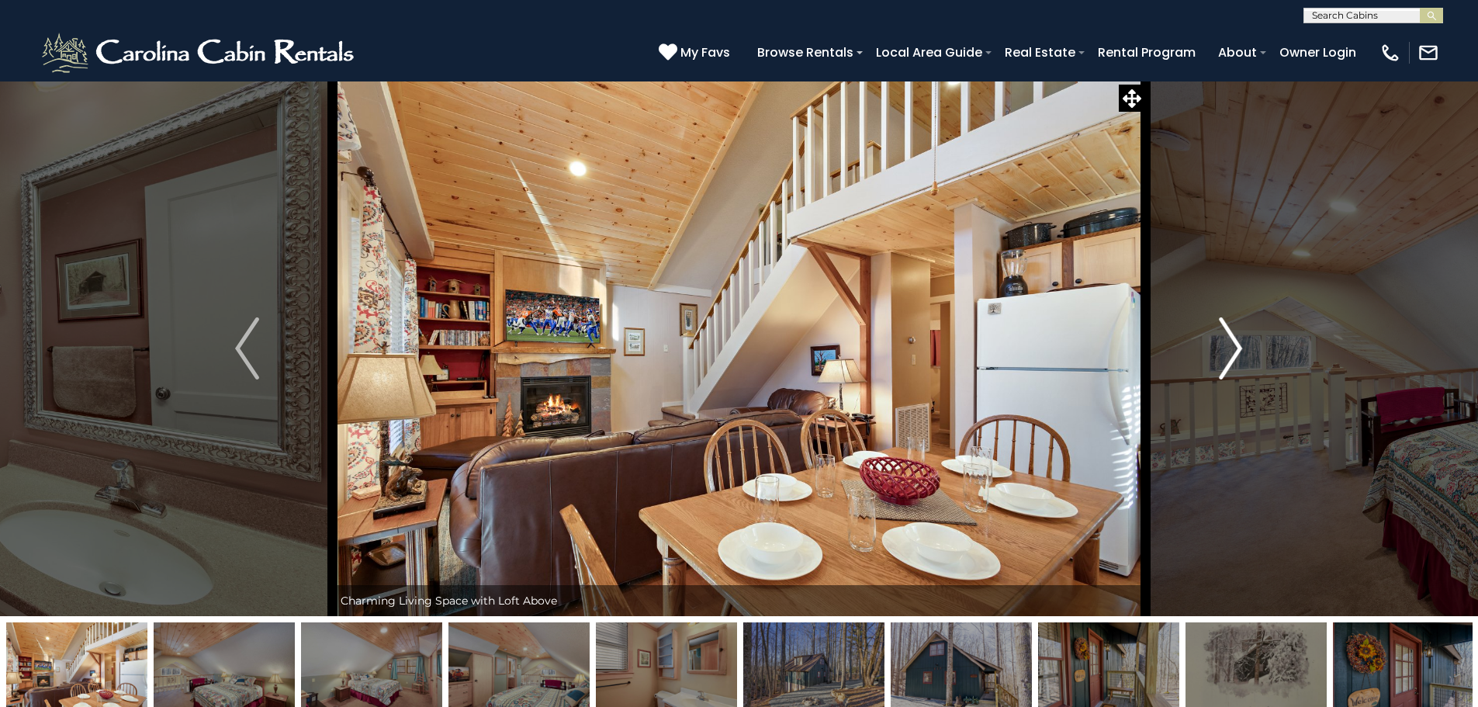
click at [1234, 355] on img "Next" at bounding box center [1230, 348] width 23 height 62
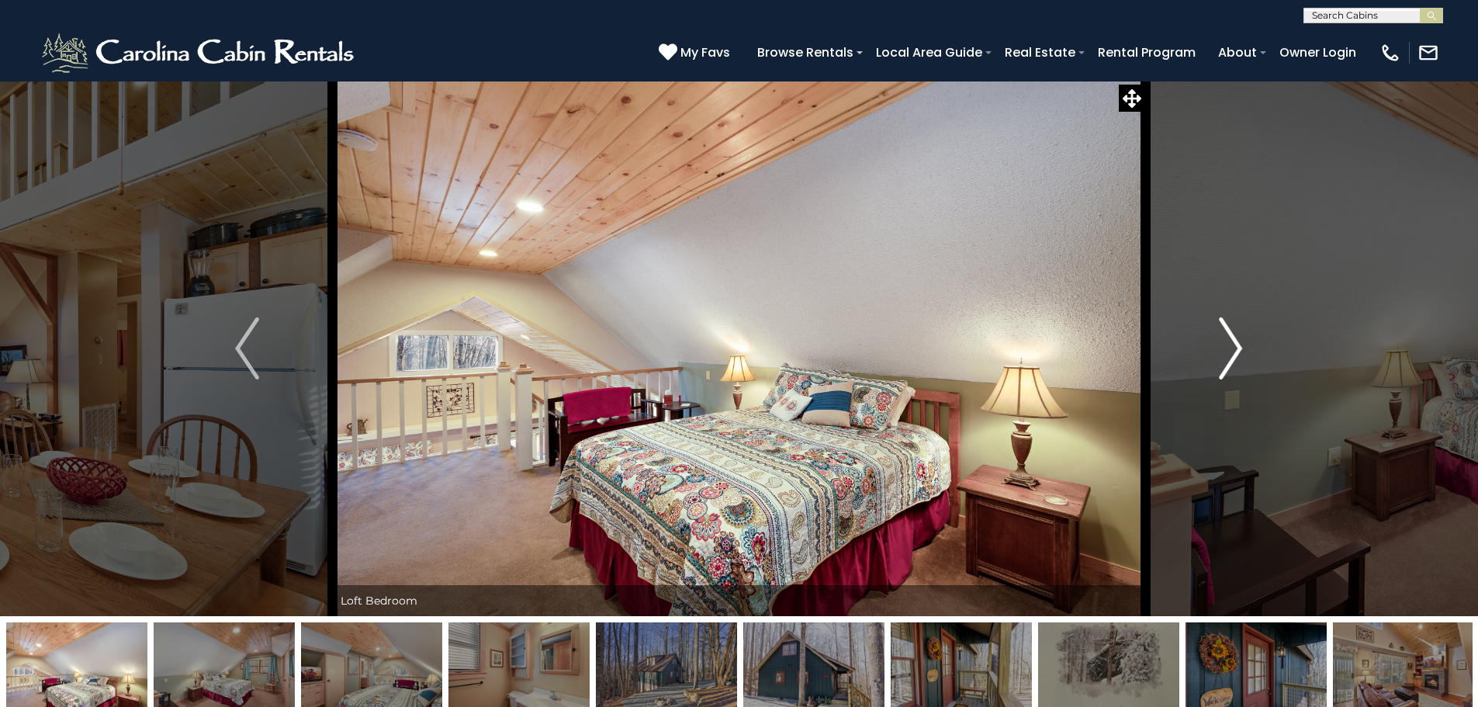
click at [1234, 355] on img "Next" at bounding box center [1230, 348] width 23 height 62
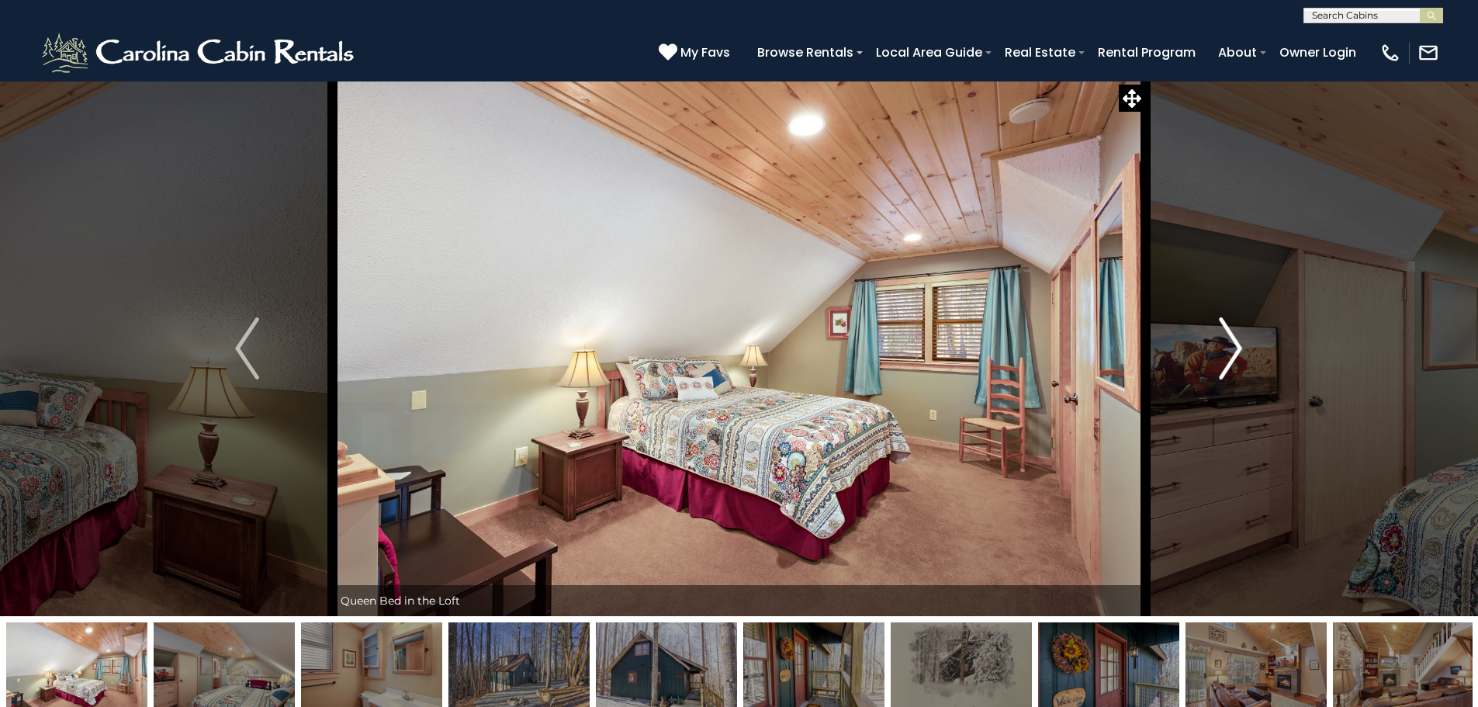
click at [1234, 355] on img "Next" at bounding box center [1230, 348] width 23 height 62
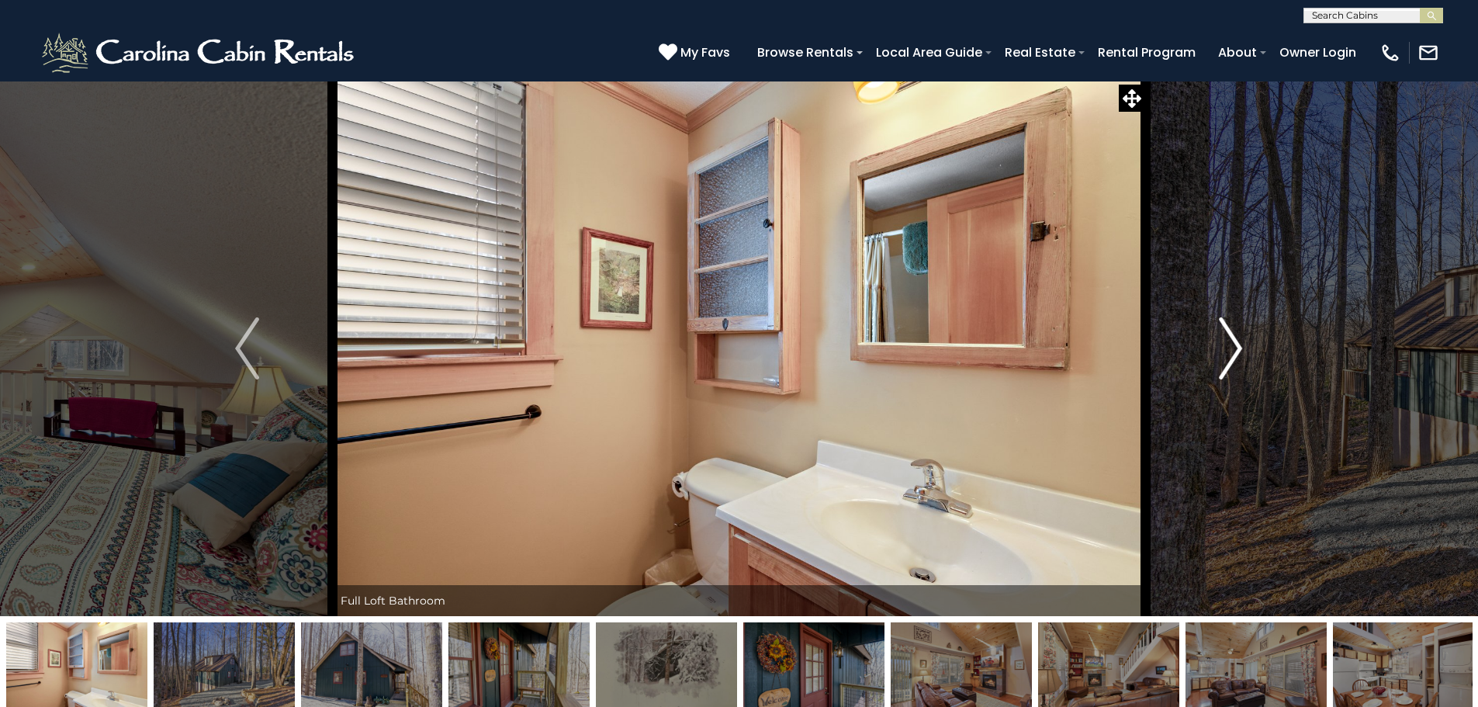
click at [1234, 355] on img "Next" at bounding box center [1230, 348] width 23 height 62
